Goal: Information Seeking & Learning: Find specific fact

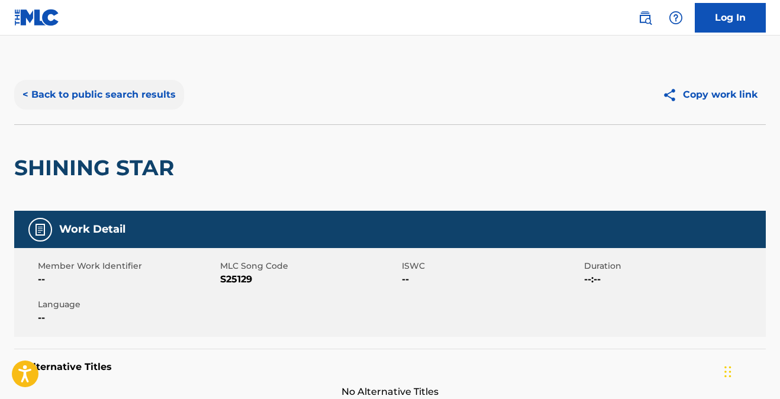
click at [105, 95] on button "< Back to public search results" at bounding box center [99, 95] width 170 height 30
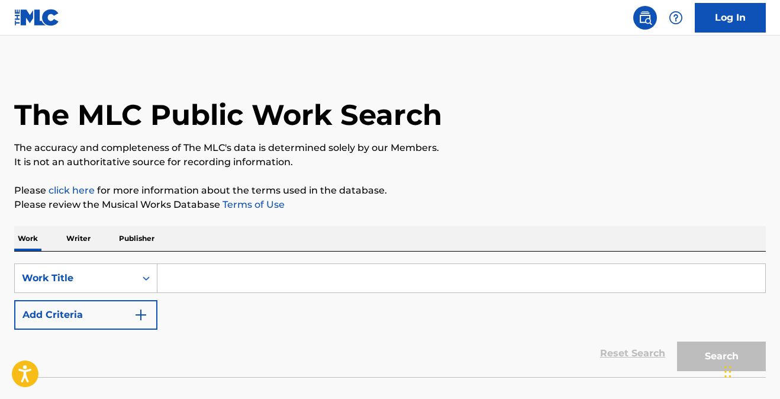
click at [234, 279] on input "Search Form" at bounding box center [461, 278] width 608 height 28
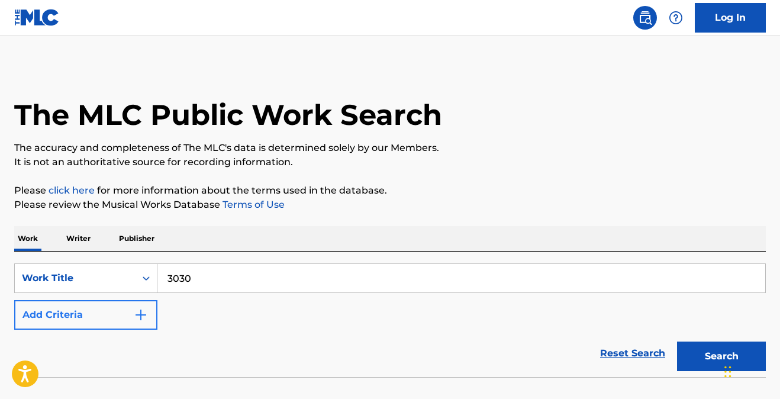
type input "3030"
click at [141, 312] on img "Search Form" at bounding box center [141, 315] width 14 height 14
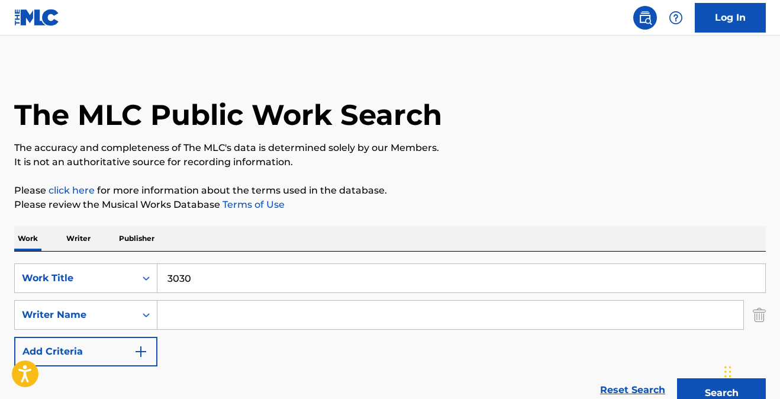
click at [183, 320] on input "Search Form" at bounding box center [450, 315] width 586 height 28
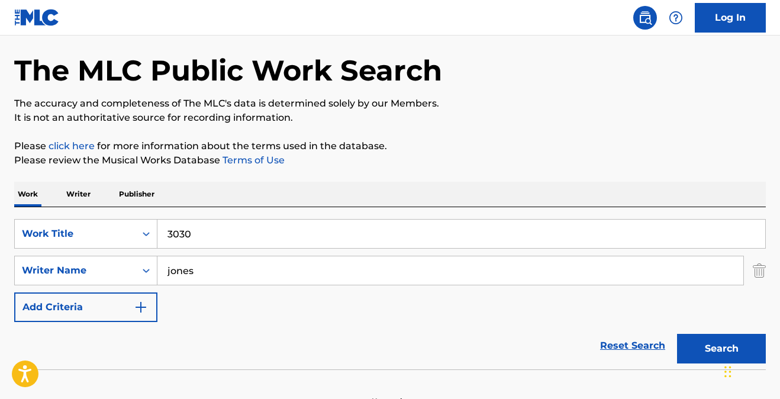
scroll to position [98, 0]
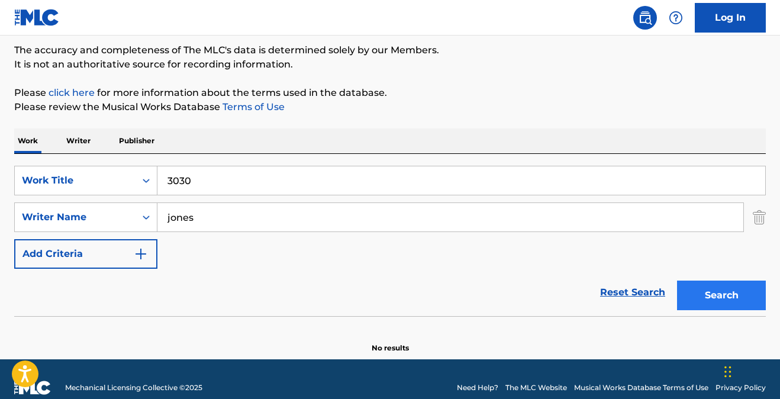
type input "jones"
click at [722, 292] on button "Search" at bounding box center [721, 296] width 89 height 30
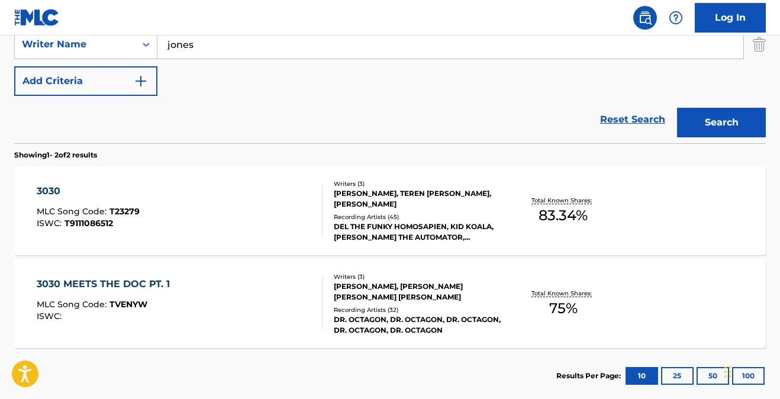
scroll to position [272, 0]
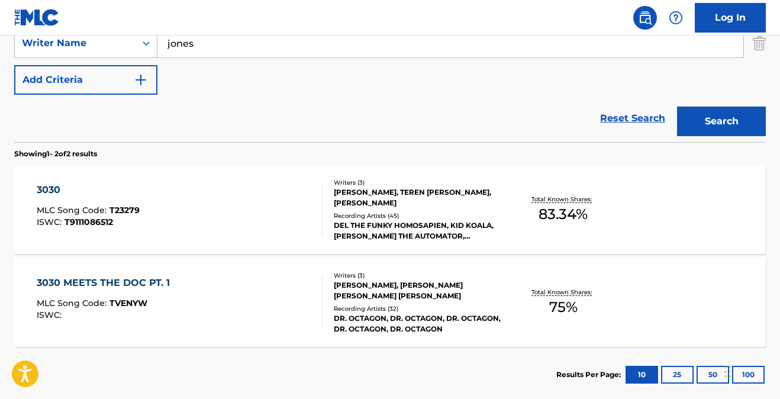
click at [54, 185] on div "3030" at bounding box center [88, 190] width 103 height 14
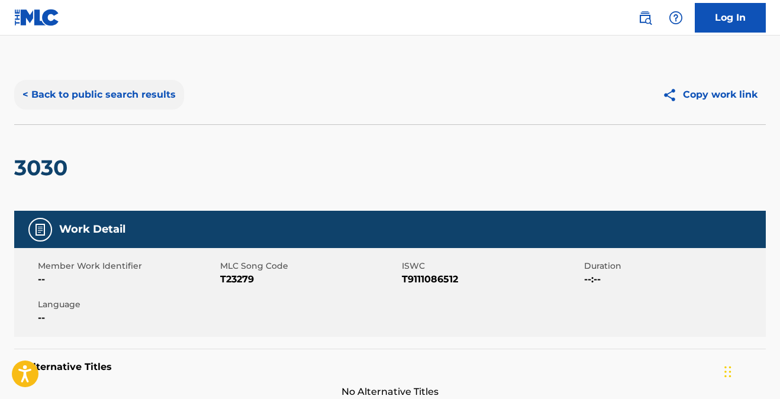
click at [150, 94] on button "< Back to public search results" at bounding box center [99, 95] width 170 height 30
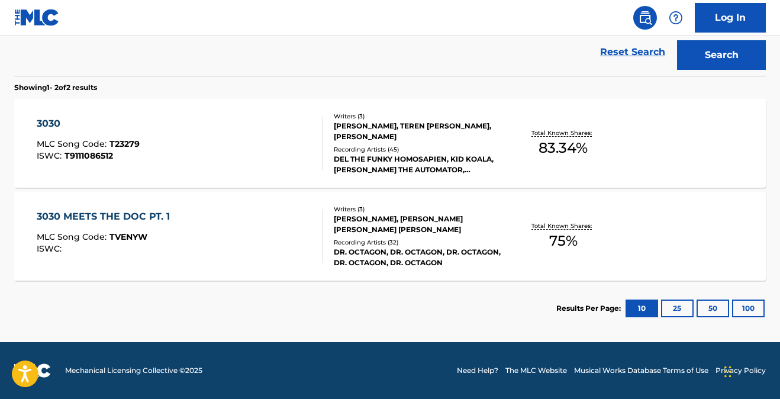
click at [89, 215] on div "3030 MEETS THE DOC PT. 1" at bounding box center [106, 217] width 139 height 14
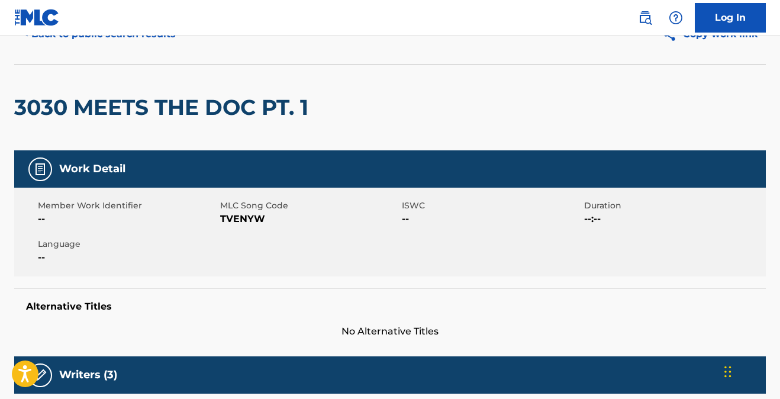
scroll to position [55, 0]
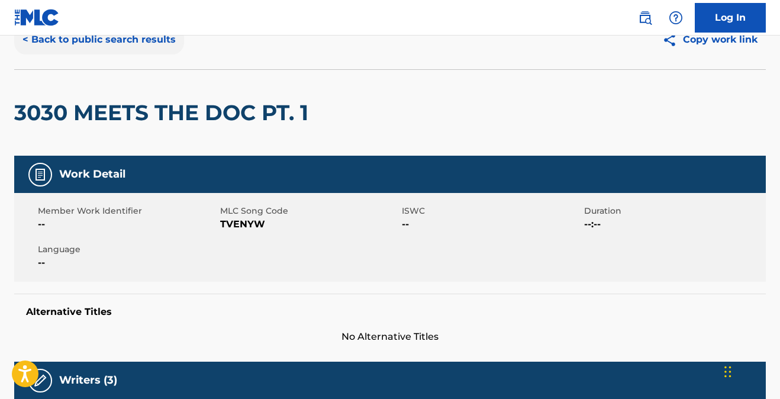
click at [101, 40] on button "< Back to public search results" at bounding box center [99, 40] width 170 height 30
